Goal: Entertainment & Leisure: Consume media (video, audio)

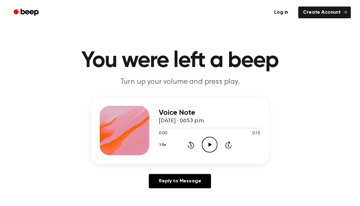
click at [212, 144] on icon "Play Audio" at bounding box center [210, 145] width 16 height 16
click at [209, 145] on icon "Pause Audio" at bounding box center [210, 145] width 16 height 16
click at [211, 145] on icon "Play Audio" at bounding box center [210, 145] width 16 height 16
click at [205, 143] on icon "Play Audio" at bounding box center [210, 145] width 16 height 16
click at [211, 149] on icon "Play Audio" at bounding box center [210, 145] width 16 height 16
